Goal: Task Accomplishment & Management: Manage account settings

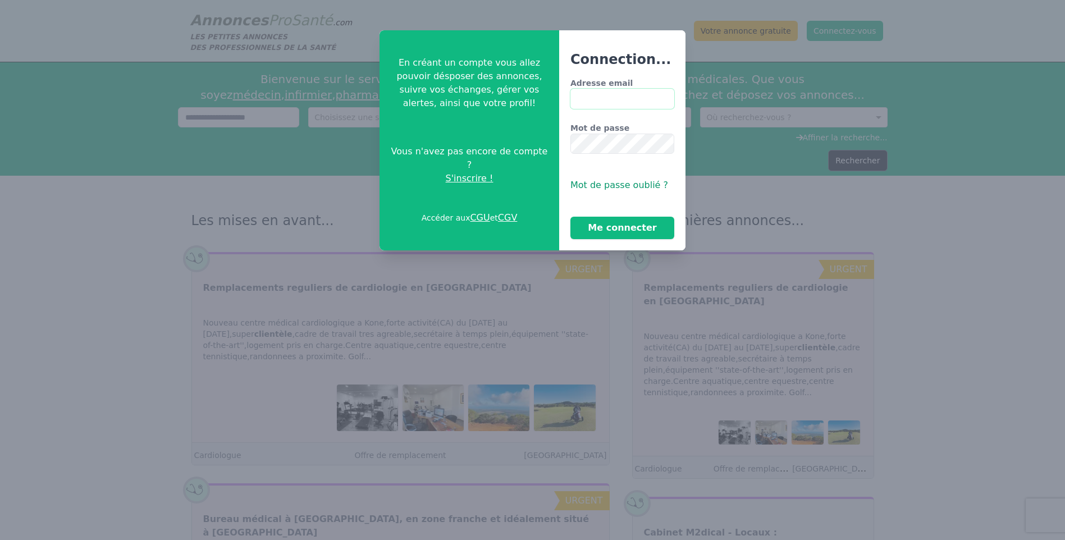
click at [609, 101] on input "Adresse email" at bounding box center [623, 99] width 104 height 20
type input "**********"
click at [571, 217] on button "Me connecter" at bounding box center [623, 228] width 104 height 22
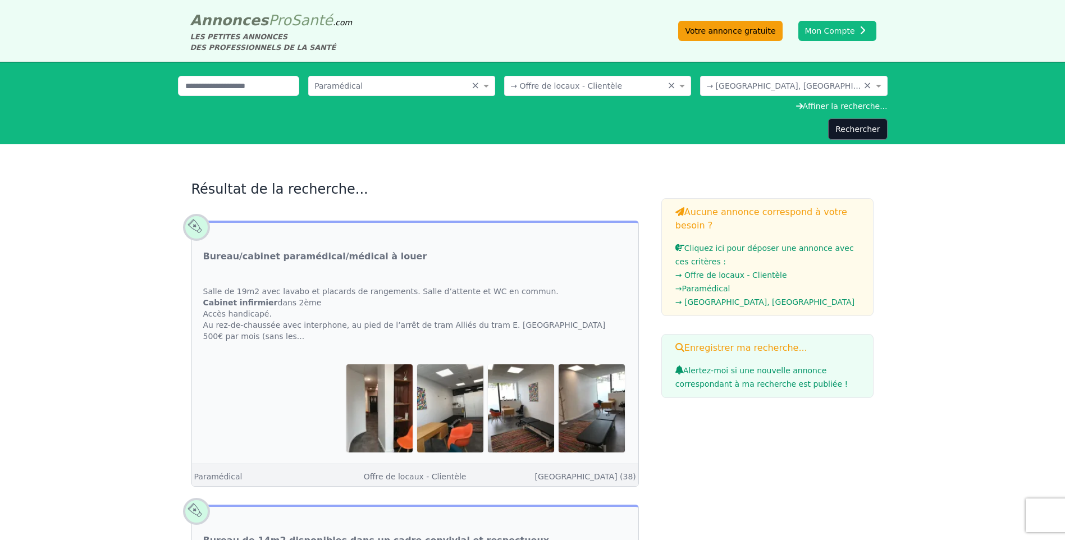
click at [705, 35] on link "Votre annonce gratuite" at bounding box center [730, 31] width 104 height 20
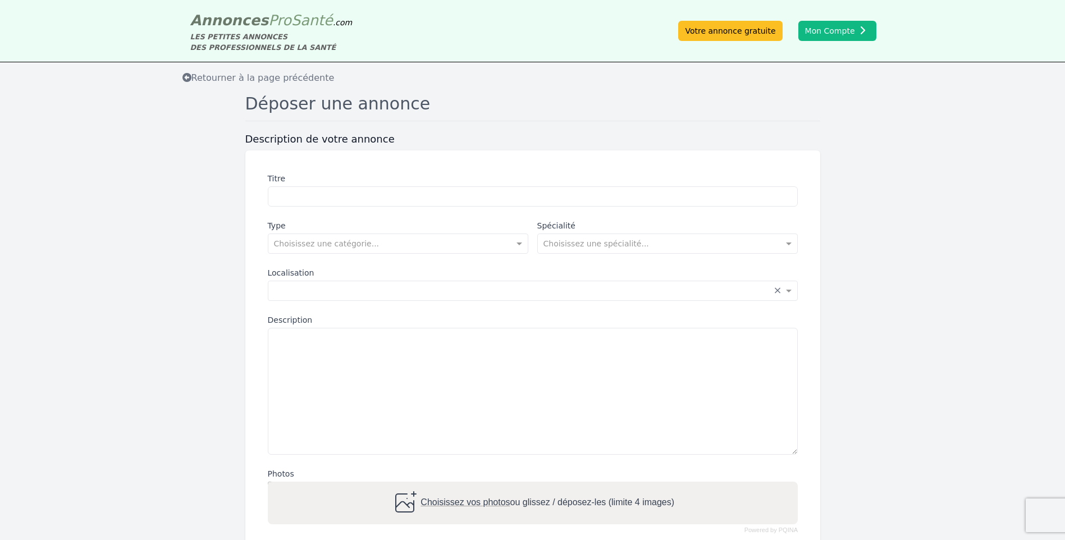
click at [236, 34] on div "LES PETITES ANNONCES DES PROFESSIONNELS DE LA SANTÉ" at bounding box center [271, 41] width 162 height 21
click at [237, 28] on span "Annonces" at bounding box center [229, 20] width 79 height 17
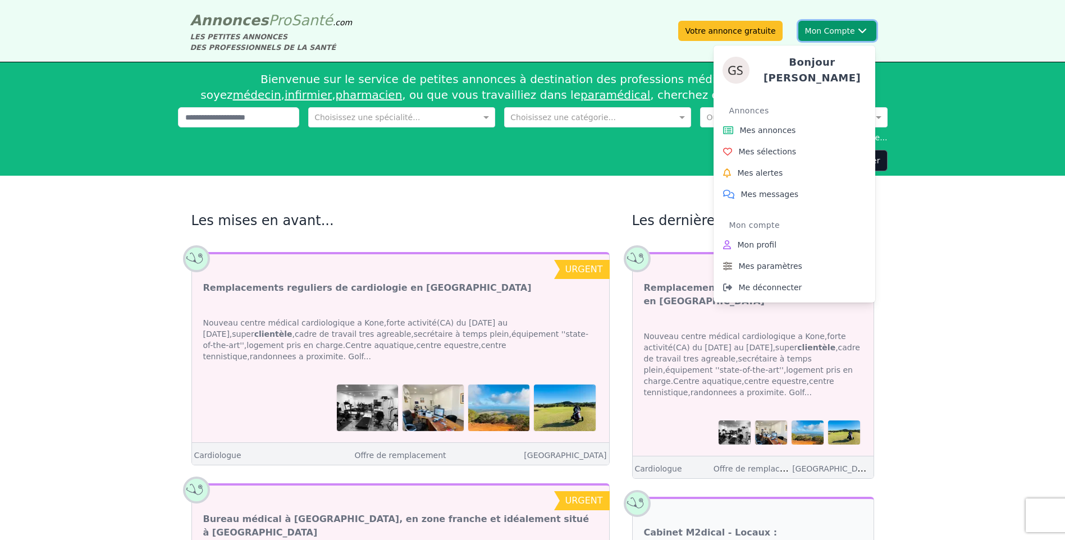
click at [862, 25] on button "Mon Compte Bonjour [PERSON_NAME] annonces Mes sélections Mes alertes Mes messag…" at bounding box center [838, 31] width 78 height 20
click at [746, 125] on span "Mes annonces" at bounding box center [768, 130] width 56 height 11
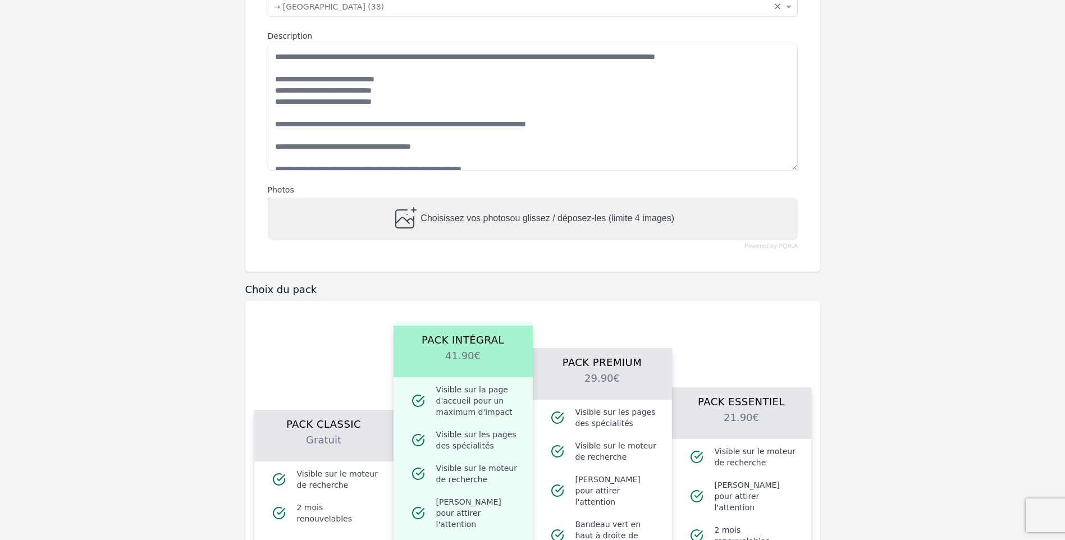
scroll to position [562, 0]
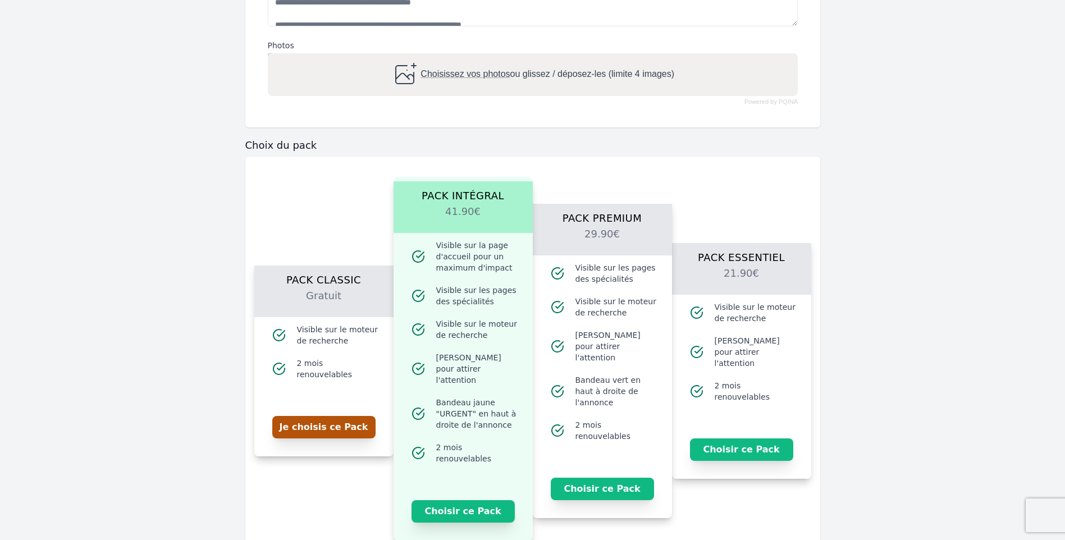
click at [317, 427] on button "Je choisis ce Pack" at bounding box center [323, 427] width 103 height 22
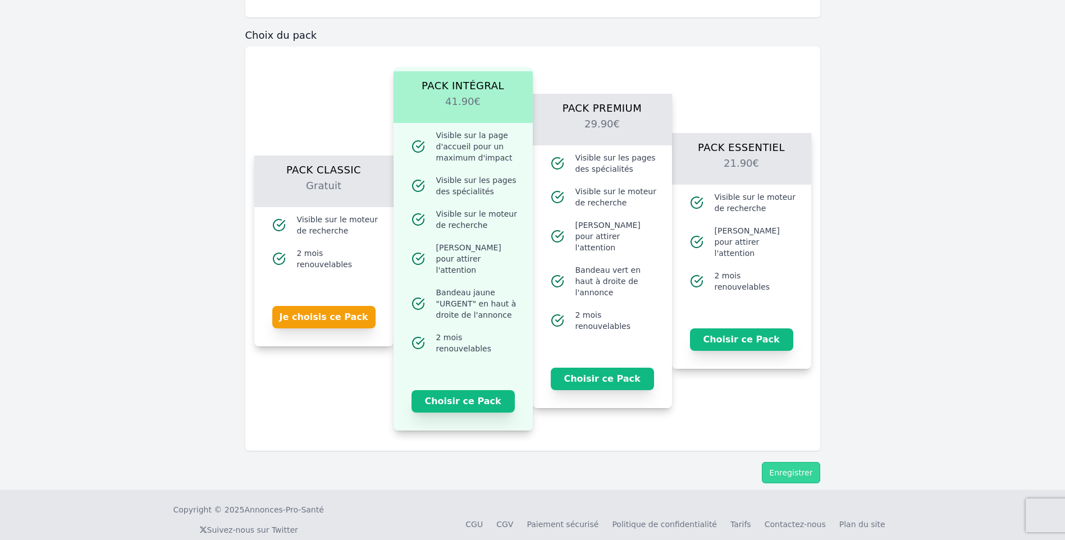
scroll to position [678, 0]
